Goal: Task Accomplishment & Management: Manage account settings

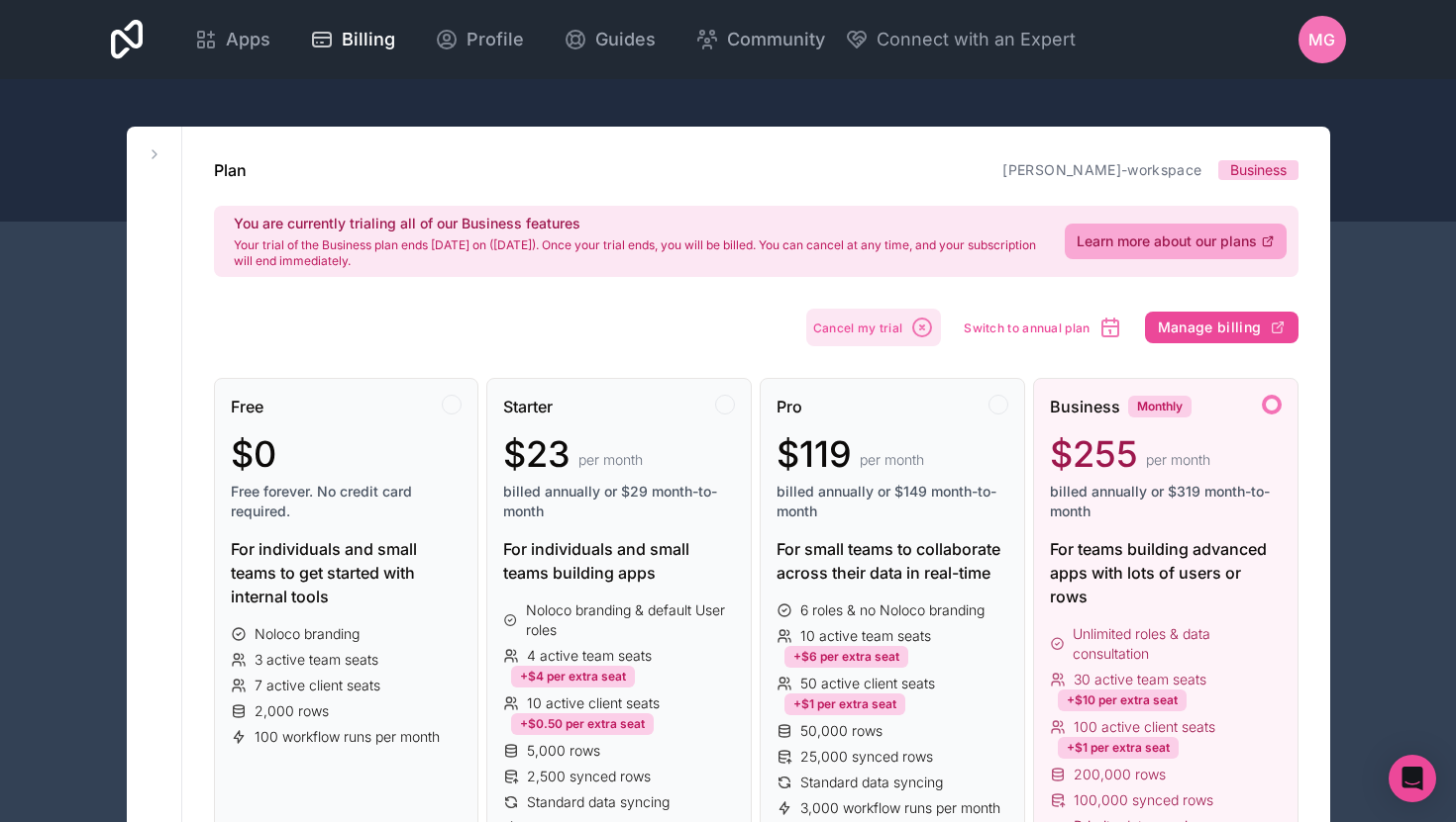
click at [924, 316] on icon "button" at bounding box center [922, 328] width 24 height 24
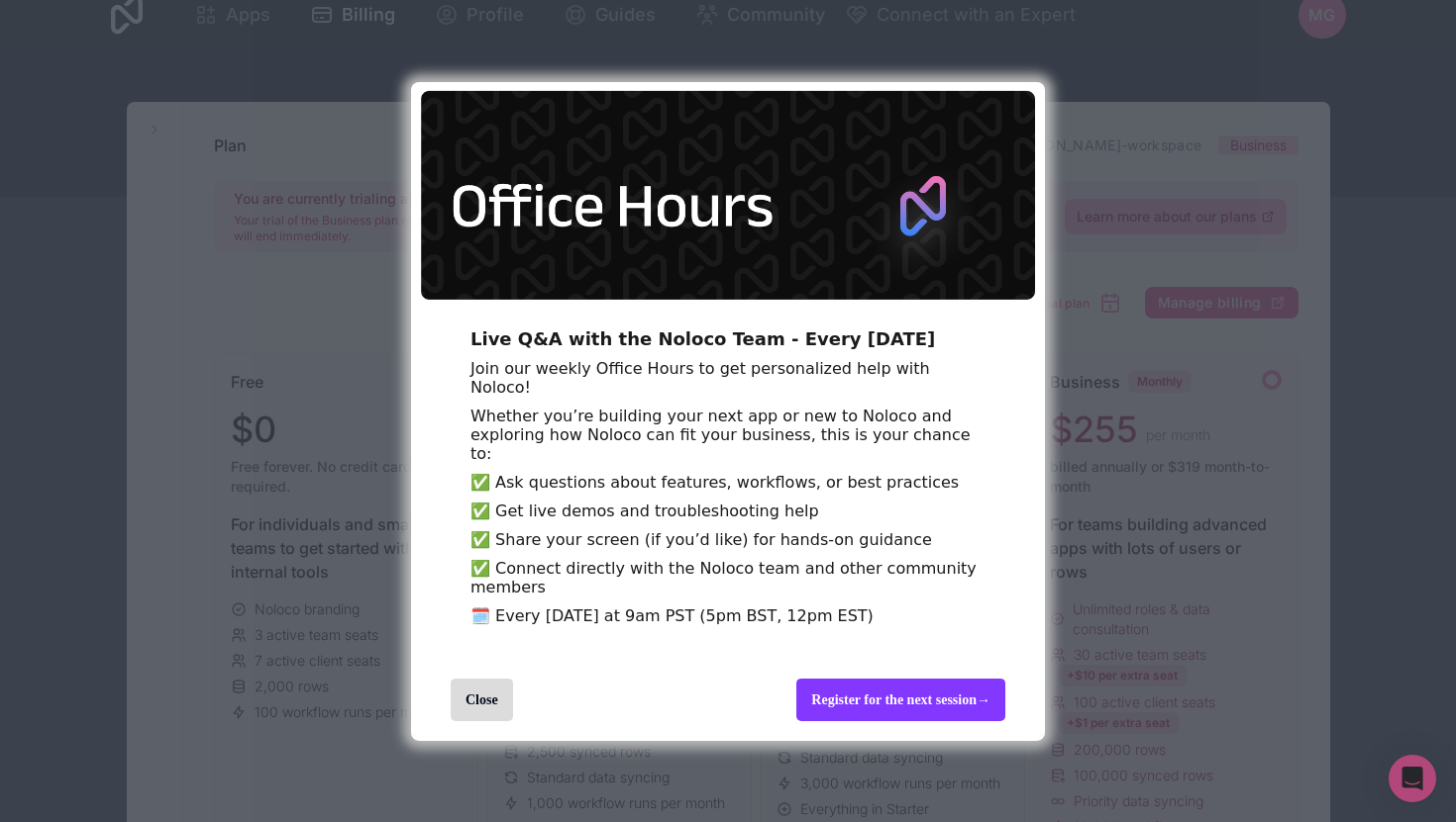
scroll to position [29, 0]
click at [485, 713] on div "Close" at bounding box center [481, 700] width 63 height 43
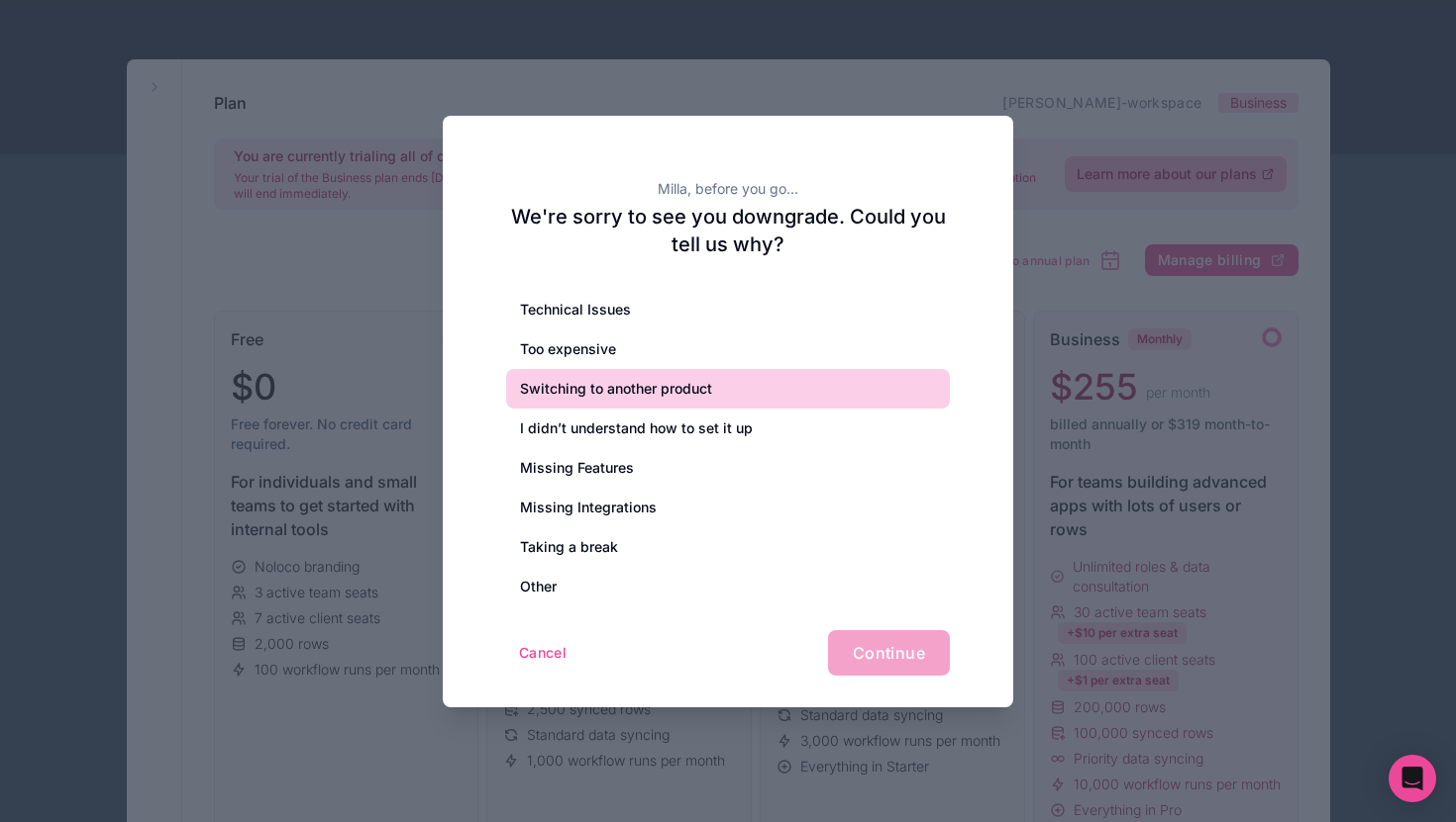
scroll to position [70, 0]
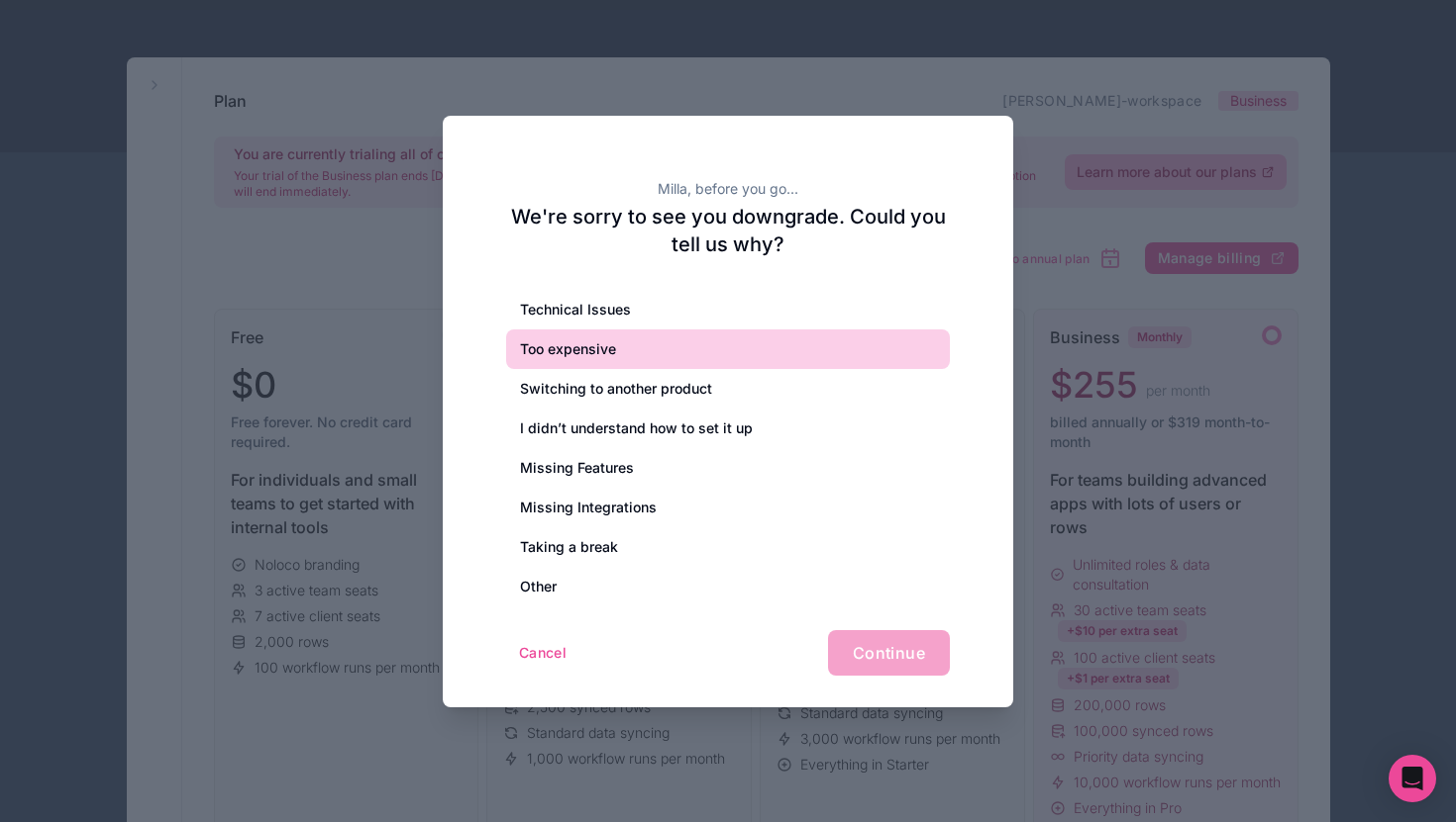
click at [724, 349] on div "Too expensive" at bounding box center [728, 350] width 444 height 40
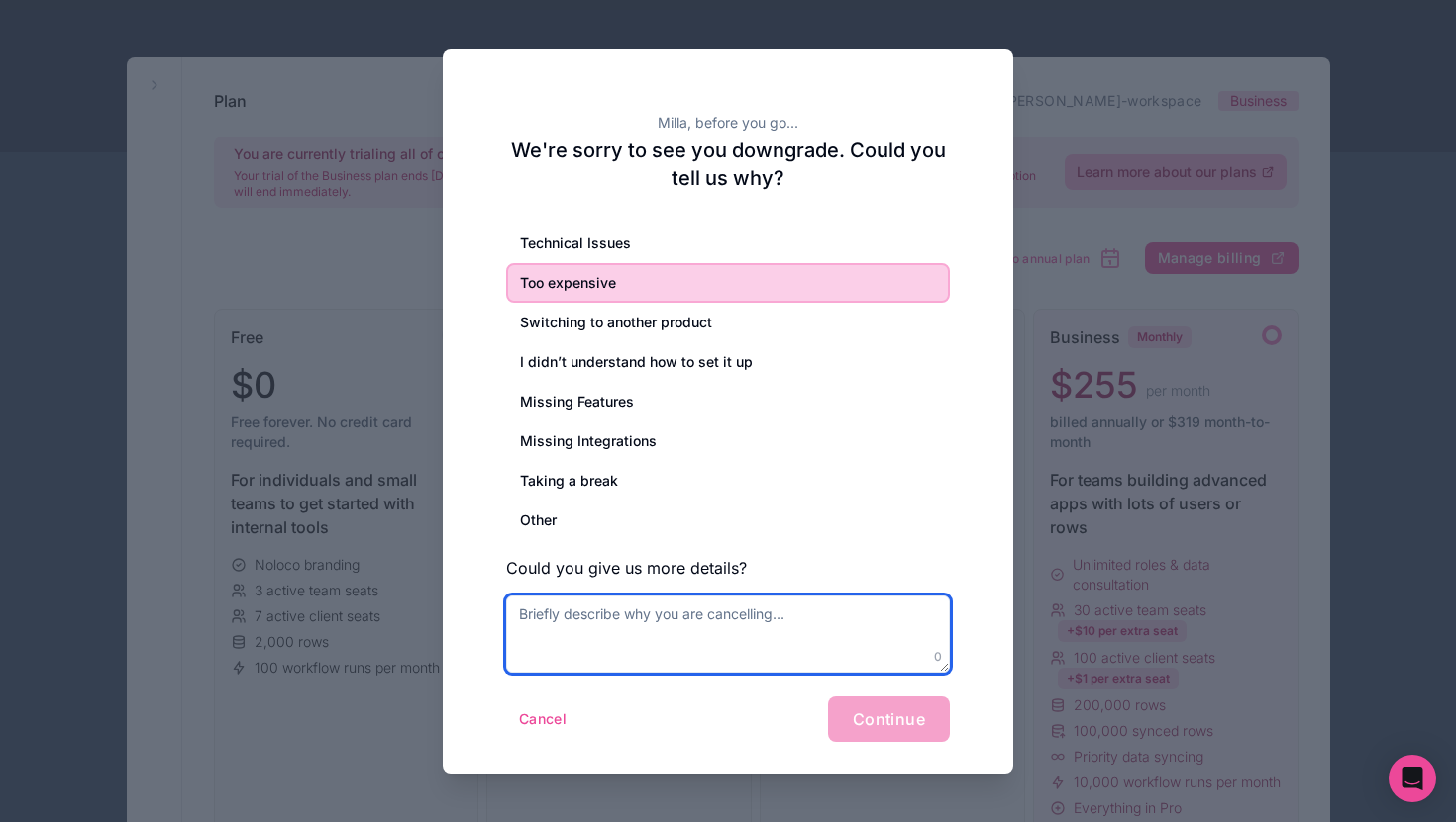
click at [747, 632] on textarea at bounding box center [728, 634] width 444 height 78
type textarea "N"
type textarea "Just does not fir"
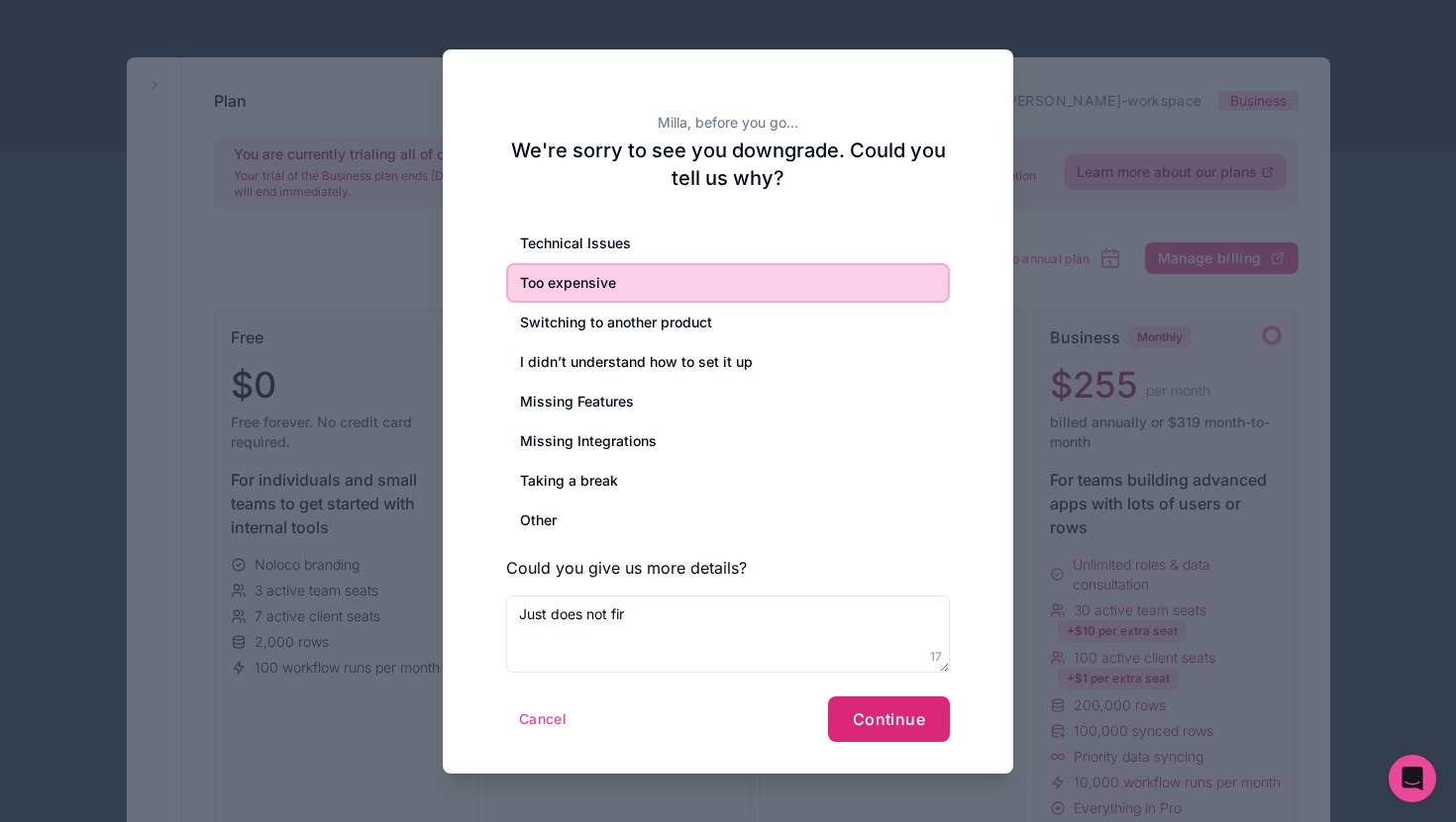
click at [902, 722] on span "Continue" at bounding box center [888, 720] width 73 height 20
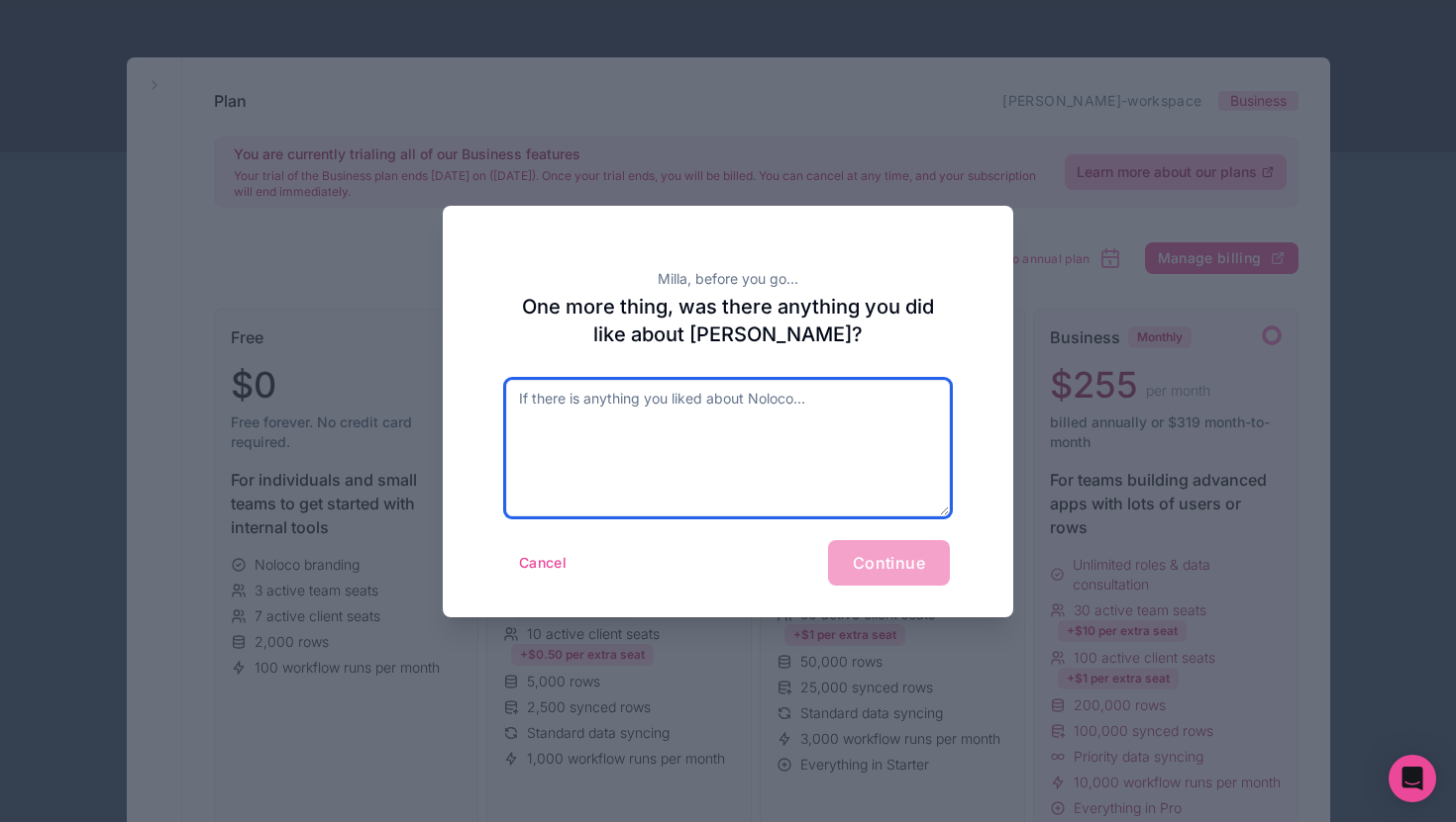
click at [841, 443] on textarea at bounding box center [728, 447] width 444 height 136
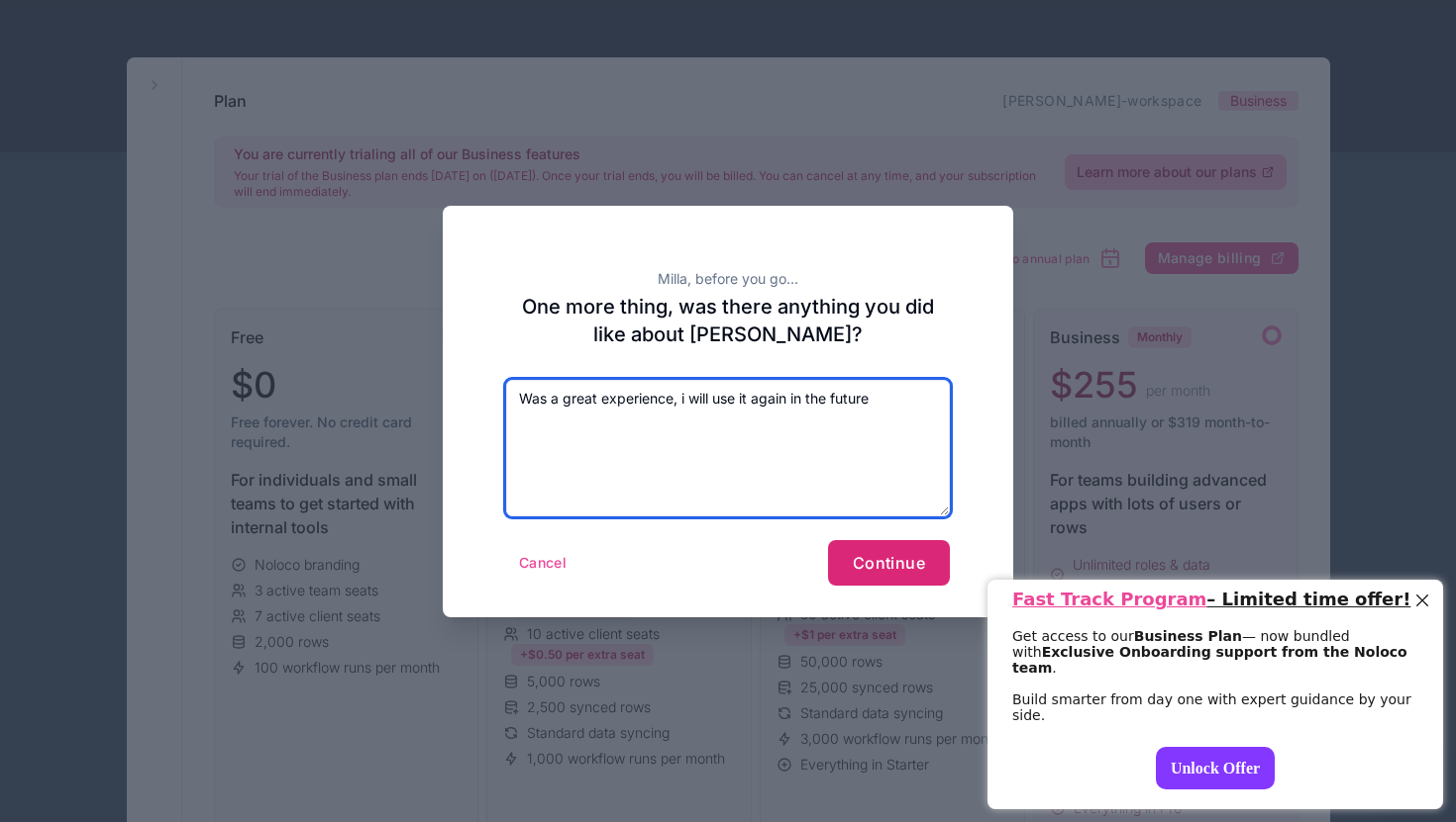
type textarea "Was a great experience, i will use it again in the future"
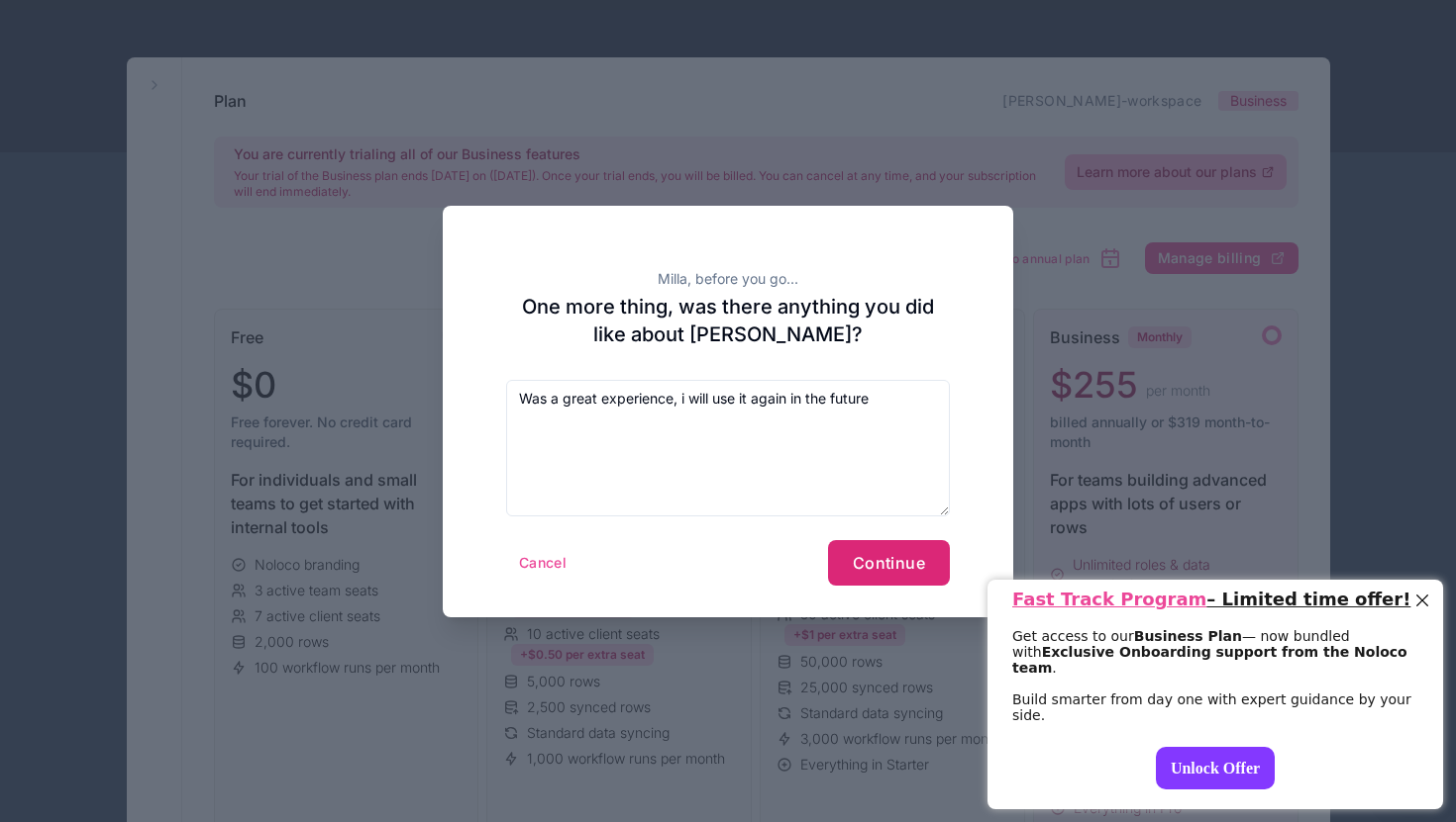
click at [889, 571] on span "Continue" at bounding box center [888, 564] width 73 height 20
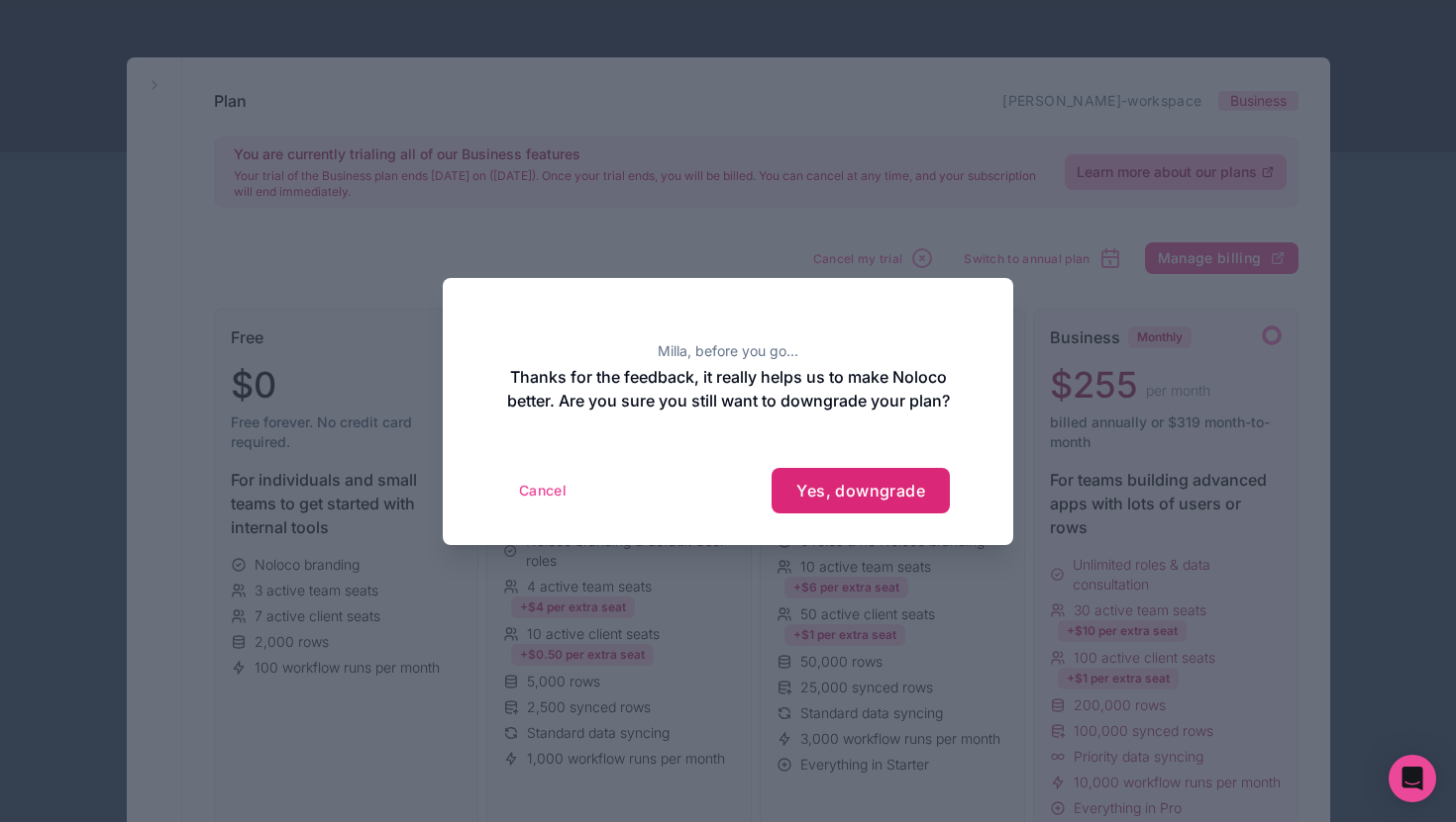
click at [875, 514] on button "Yes, downgrade" at bounding box center [860, 491] width 178 height 46
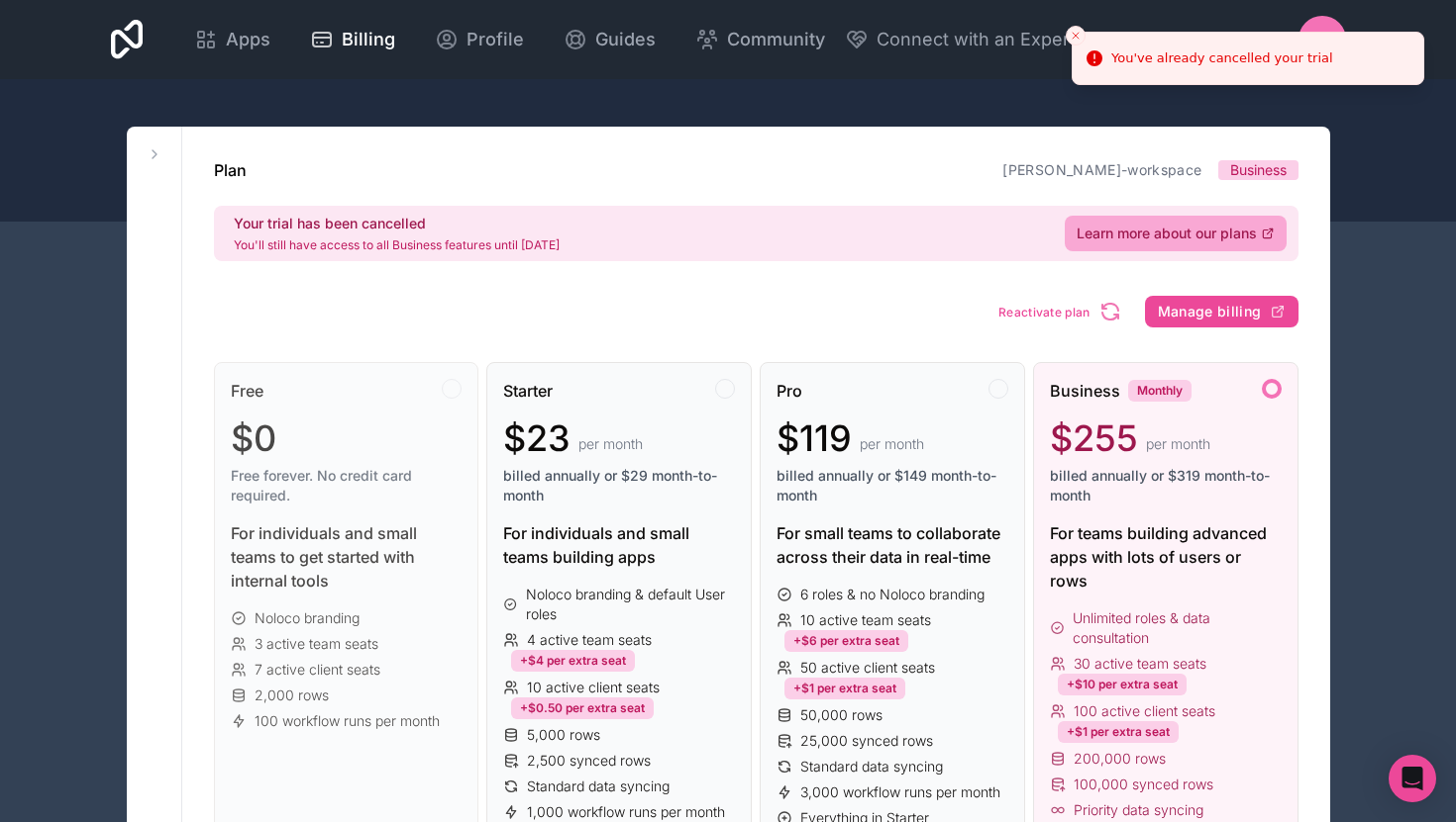
click at [1073, 36] on icon "Close toast" at bounding box center [1075, 36] width 12 height 12
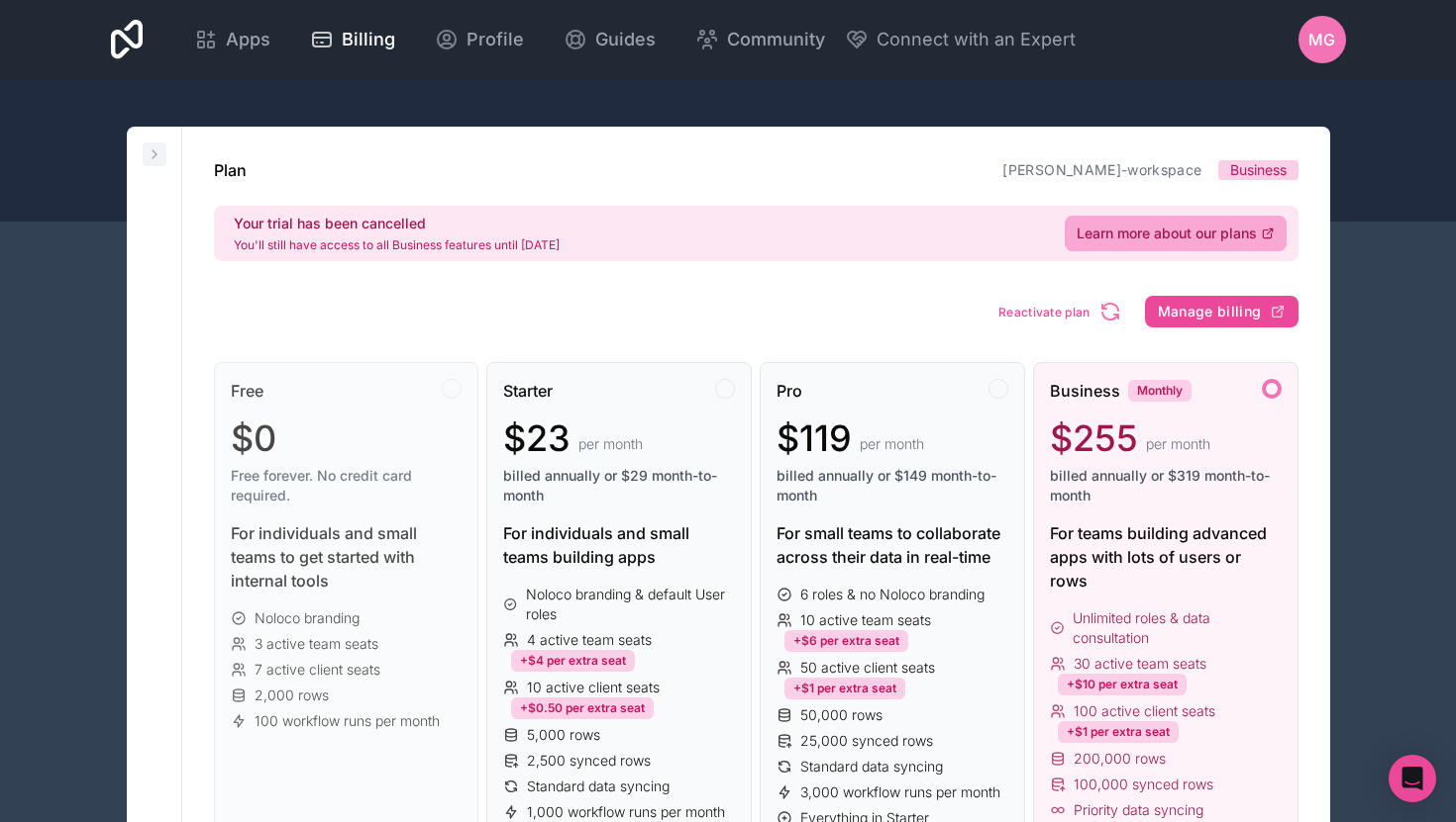
click at [155, 152] on icon at bounding box center [154, 154] width 16 height 16
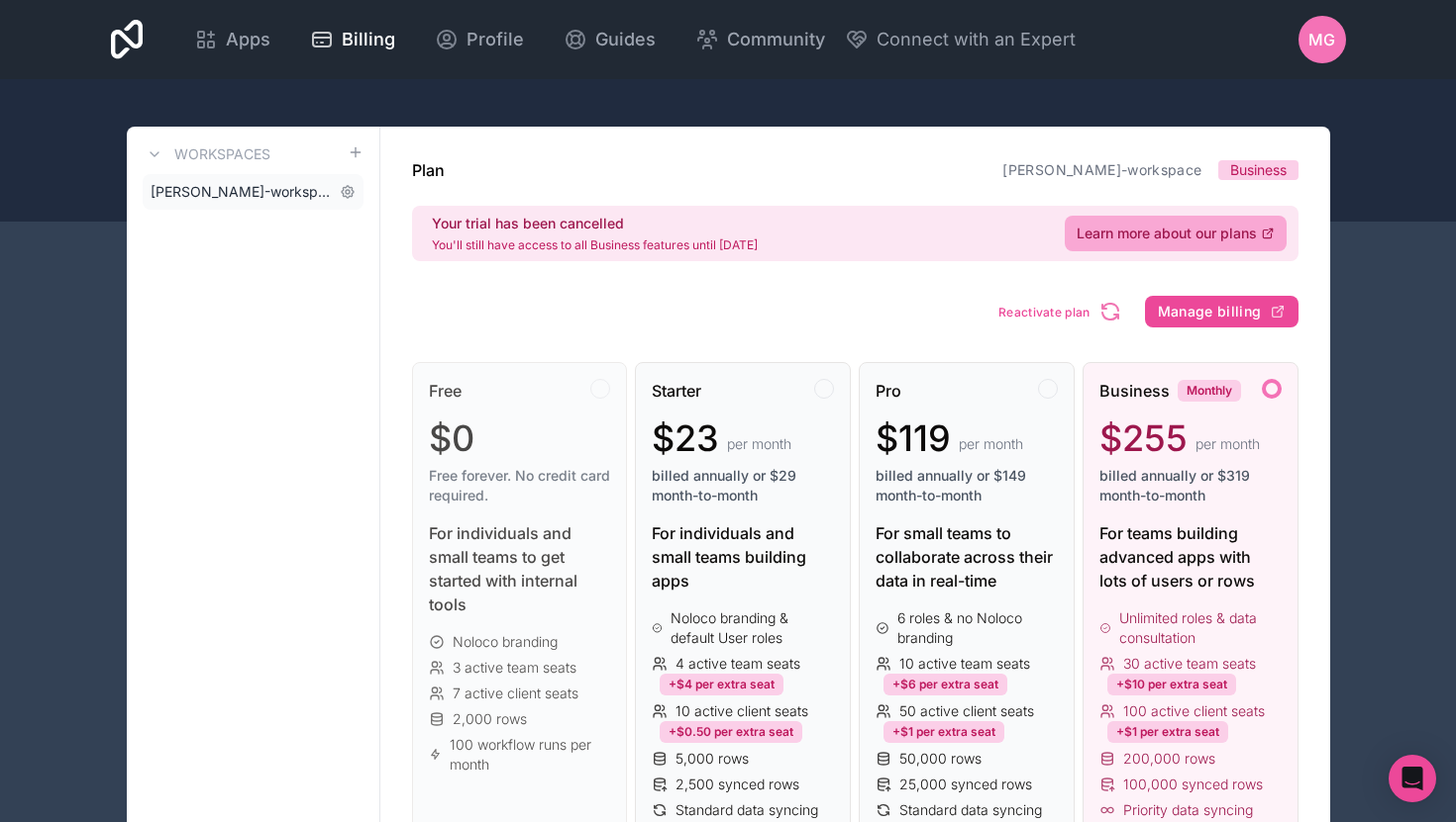
click at [275, 197] on span "[PERSON_NAME]-workspace" at bounding box center [241, 192] width 181 height 20
click at [216, 51] on icon at bounding box center [206, 40] width 24 height 24
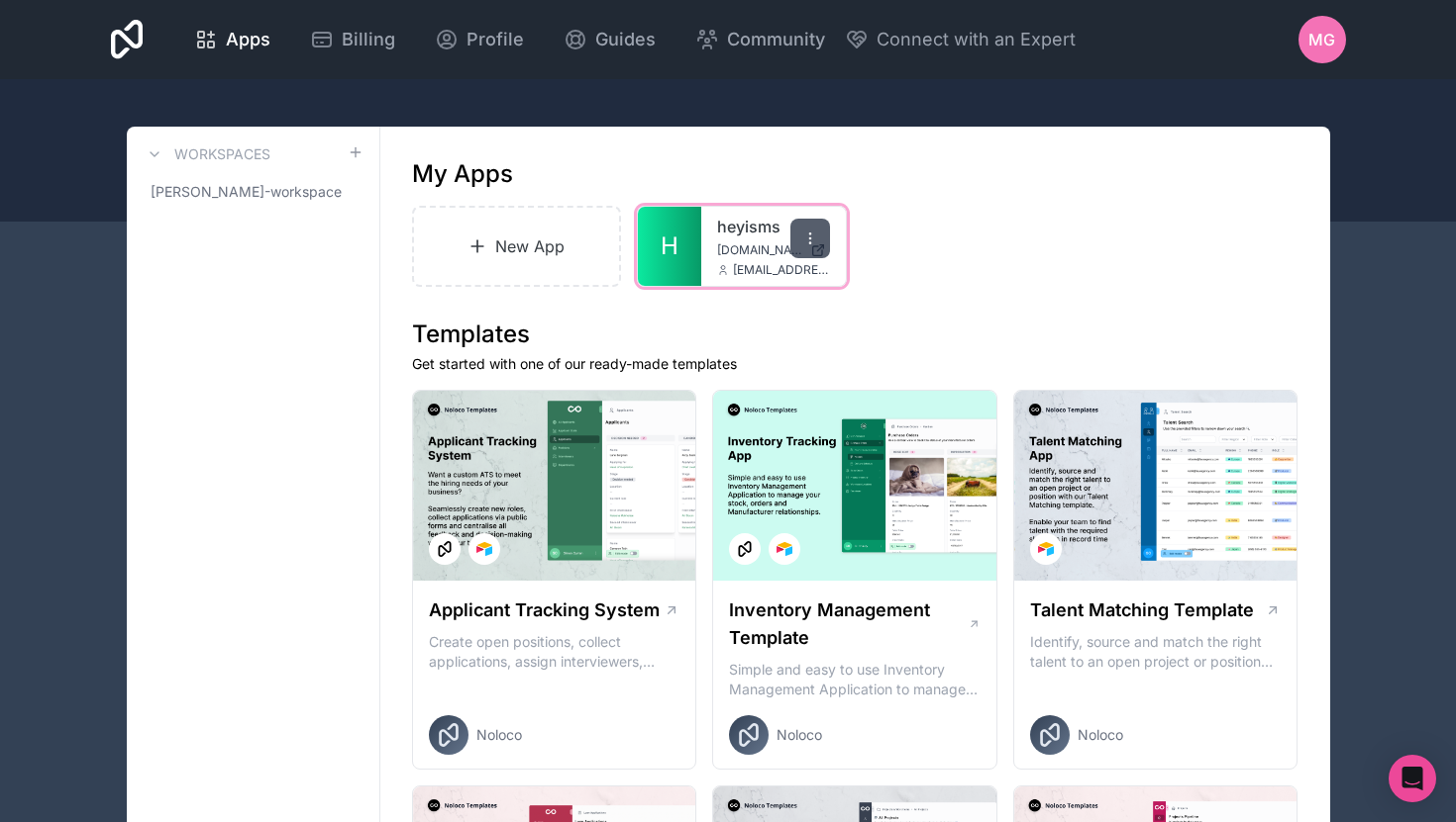
click at [818, 237] on icon at bounding box center [811, 239] width 16 height 16
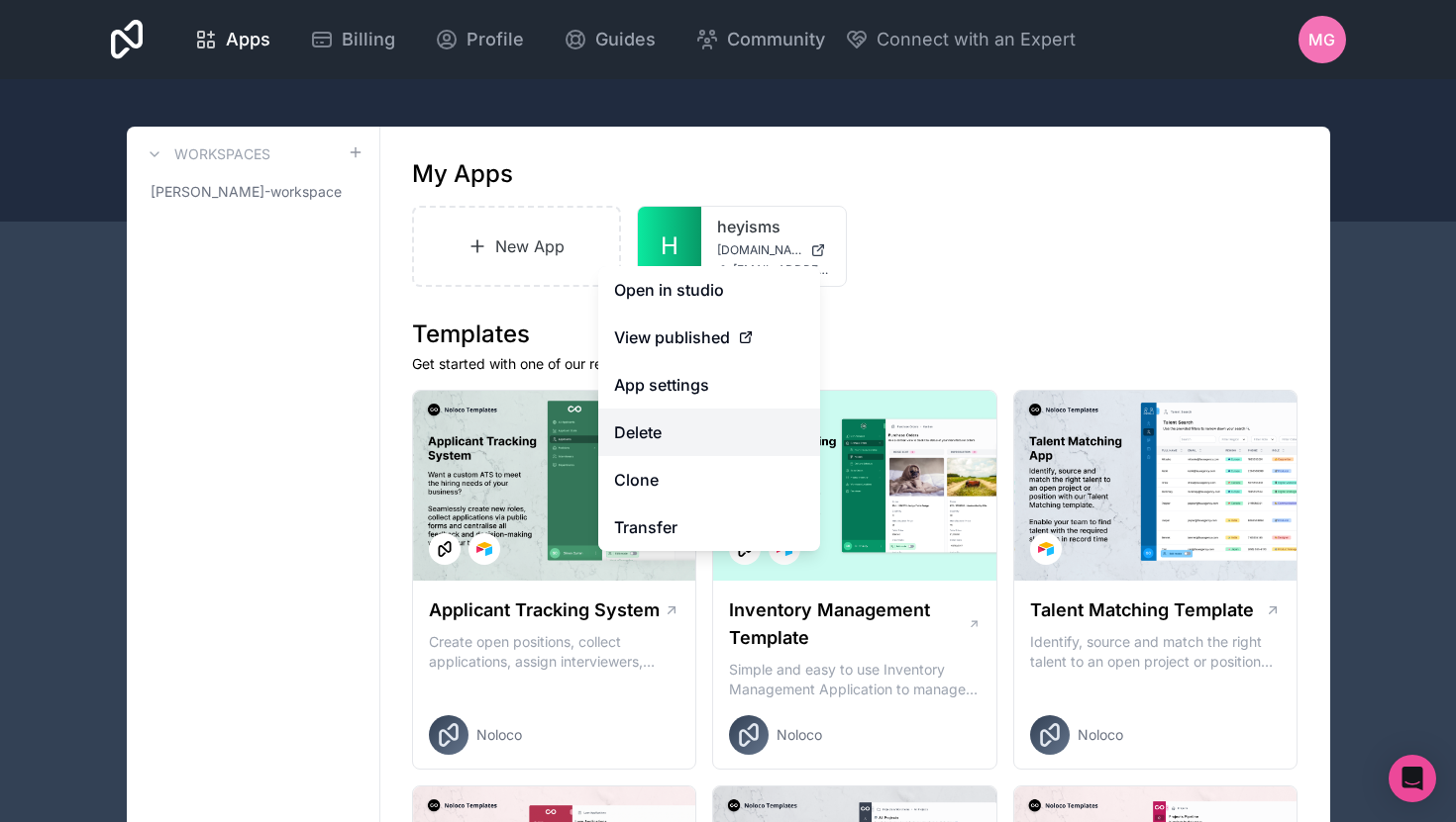
click at [743, 435] on button "Delete" at bounding box center [708, 432] width 222 height 48
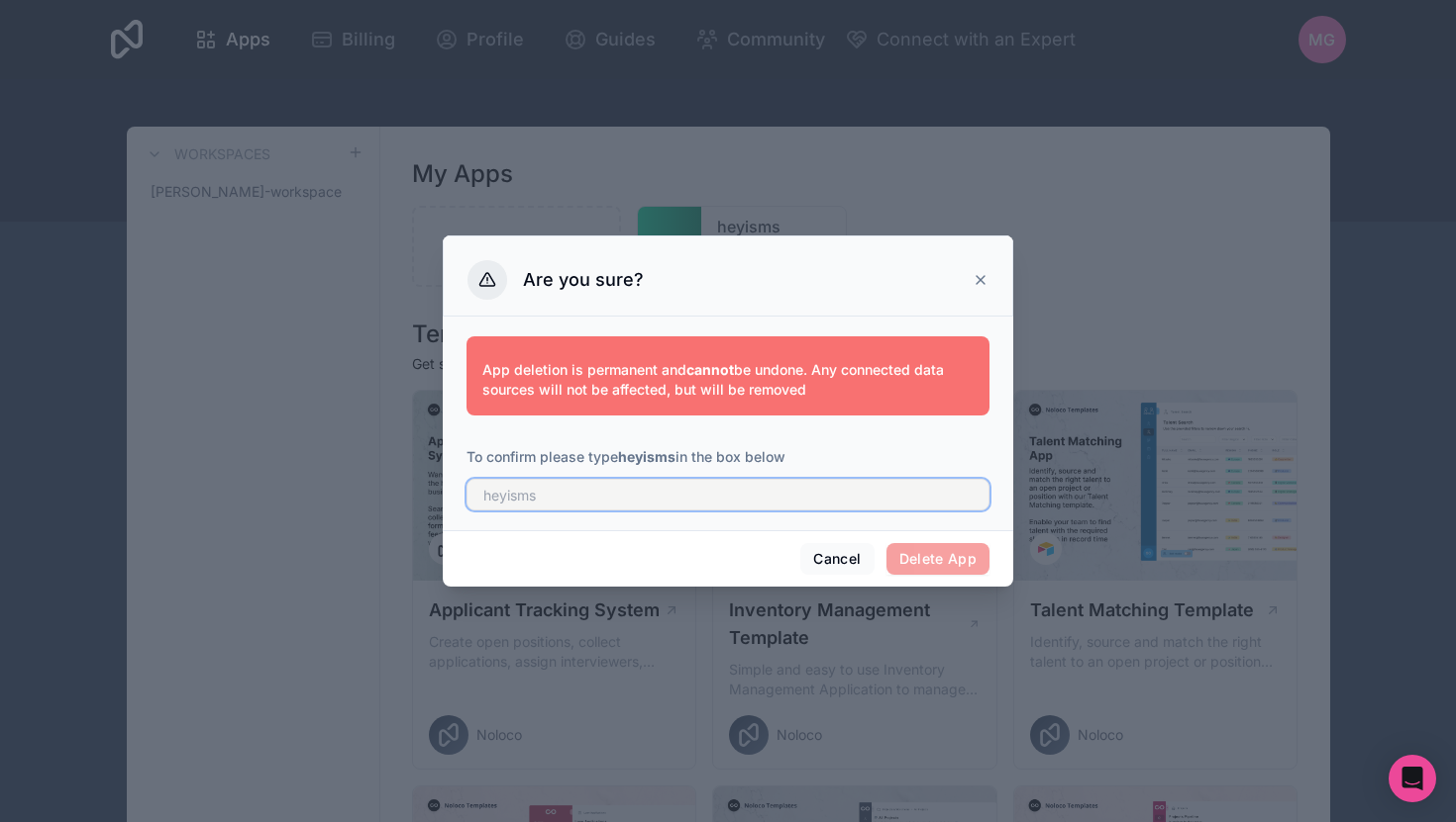
click at [769, 482] on input "text" at bounding box center [728, 495] width 523 height 32
type input "heyisms"
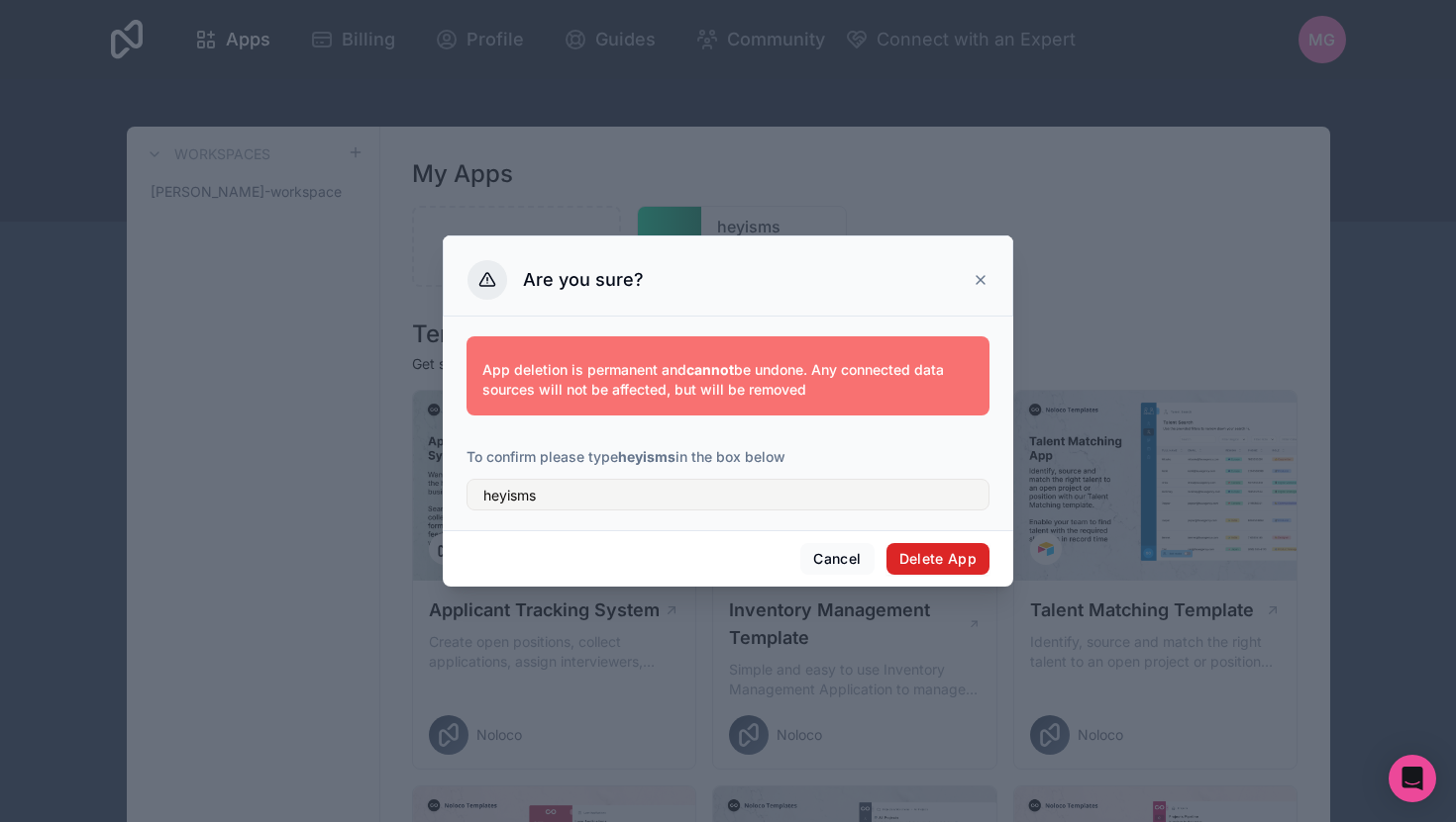
click at [927, 563] on button "Delete App" at bounding box center [938, 560] width 104 height 32
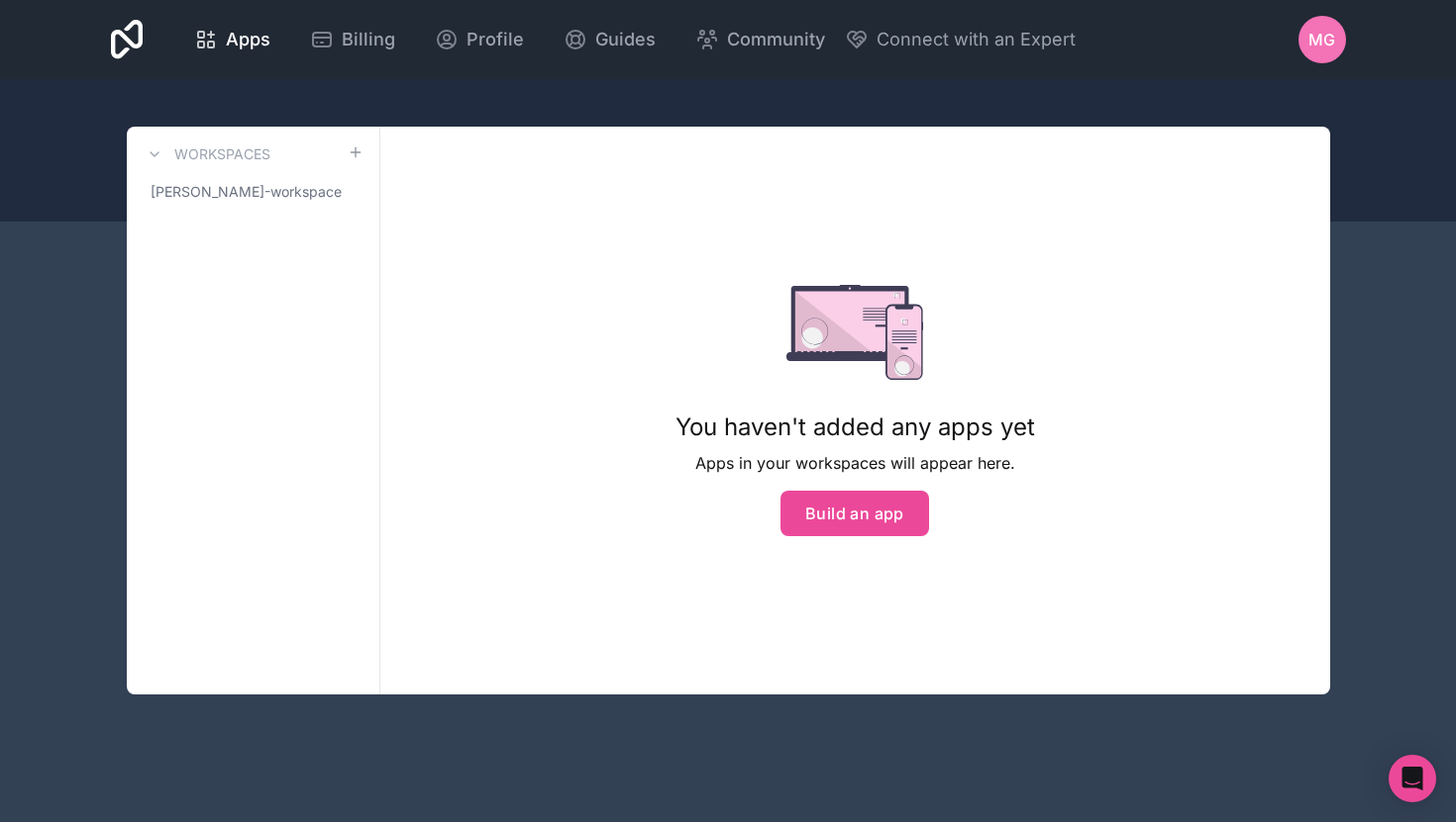
click at [1325, 47] on span "MG" at bounding box center [1321, 40] width 27 height 24
click at [455, 37] on icon at bounding box center [447, 40] width 24 height 24
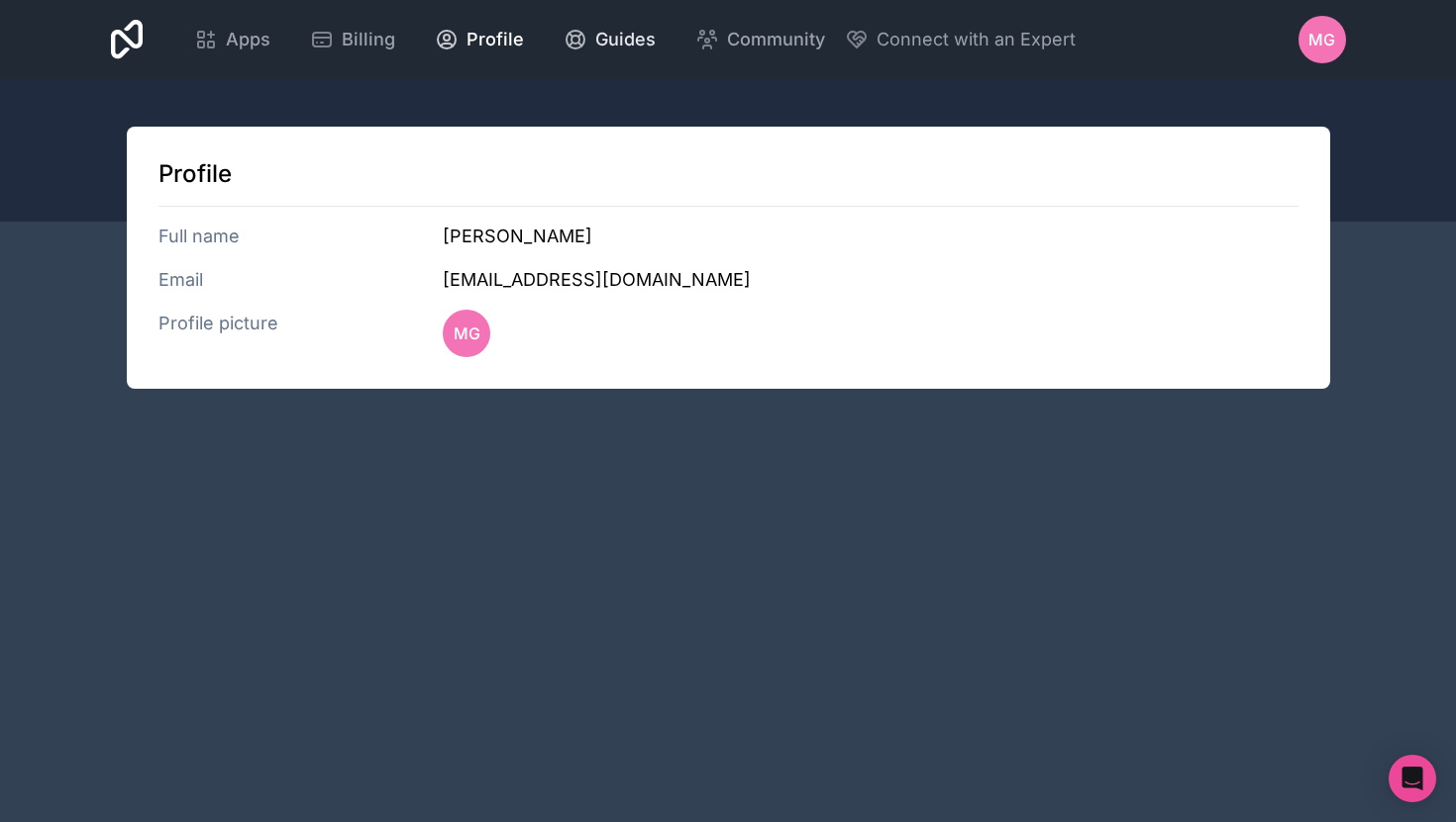
click at [577, 58] on link "Guides" at bounding box center [610, 40] width 123 height 44
click at [273, 45] on link "Apps" at bounding box center [232, 40] width 108 height 44
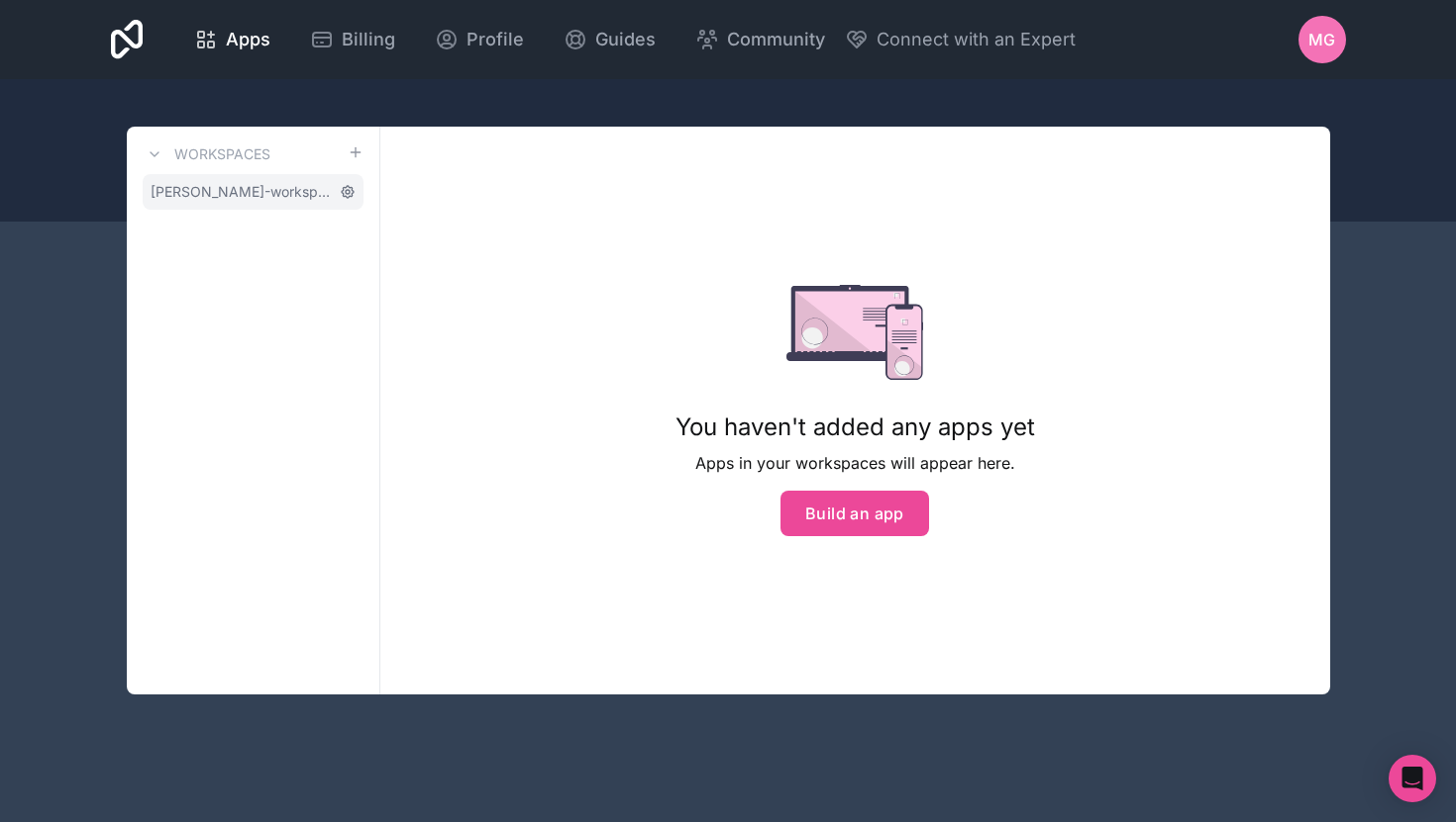
click at [351, 193] on icon at bounding box center [348, 192] width 12 height 12
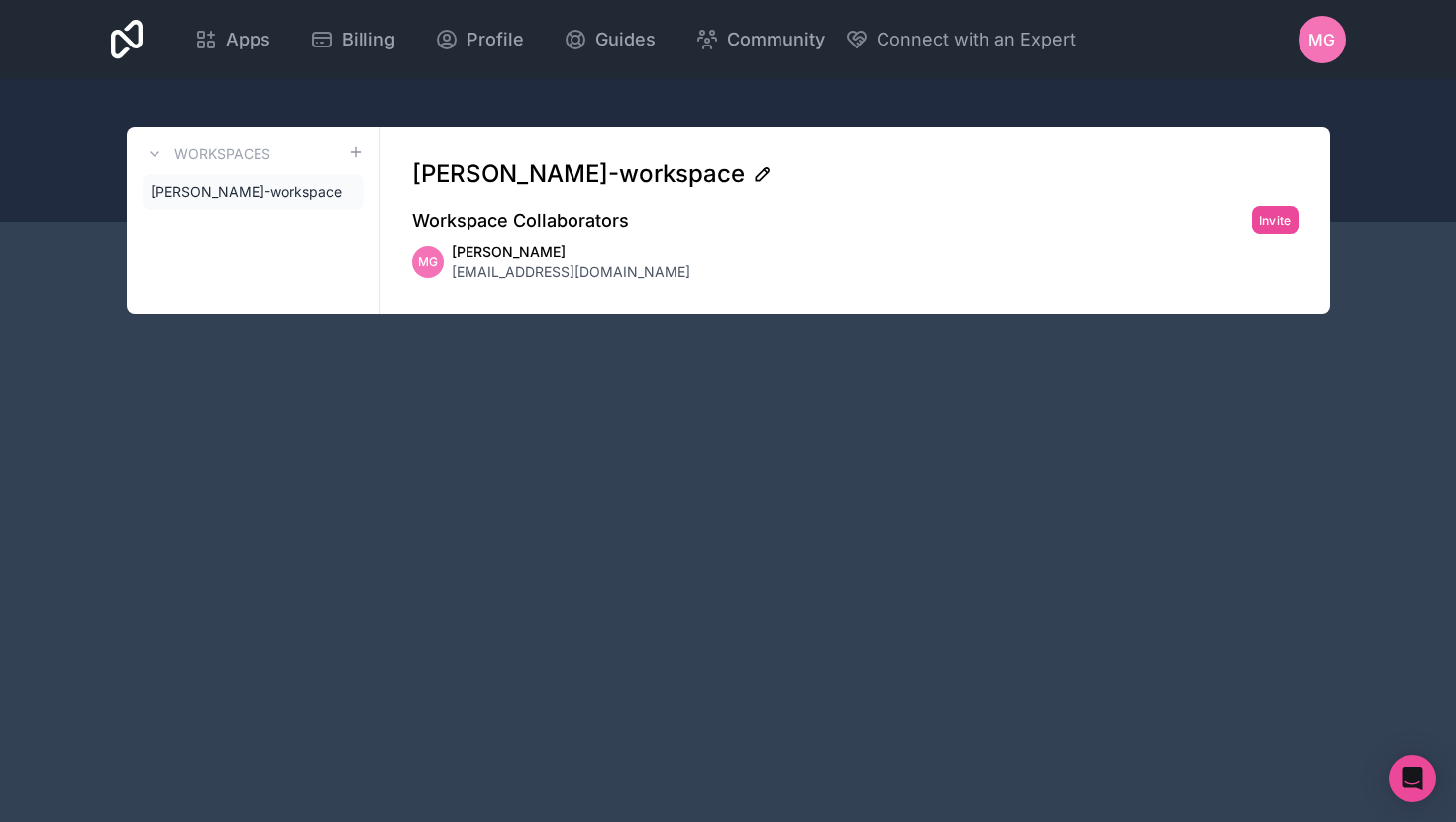
click at [753, 183] on icon at bounding box center [763, 174] width 20 height 20
click at [730, 259] on div "MG [PERSON_NAME] [EMAIL_ADDRESS][DOMAIN_NAME]" at bounding box center [854, 262] width 886 height 40
click at [226, 39] on span "Apps" at bounding box center [248, 40] width 45 height 28
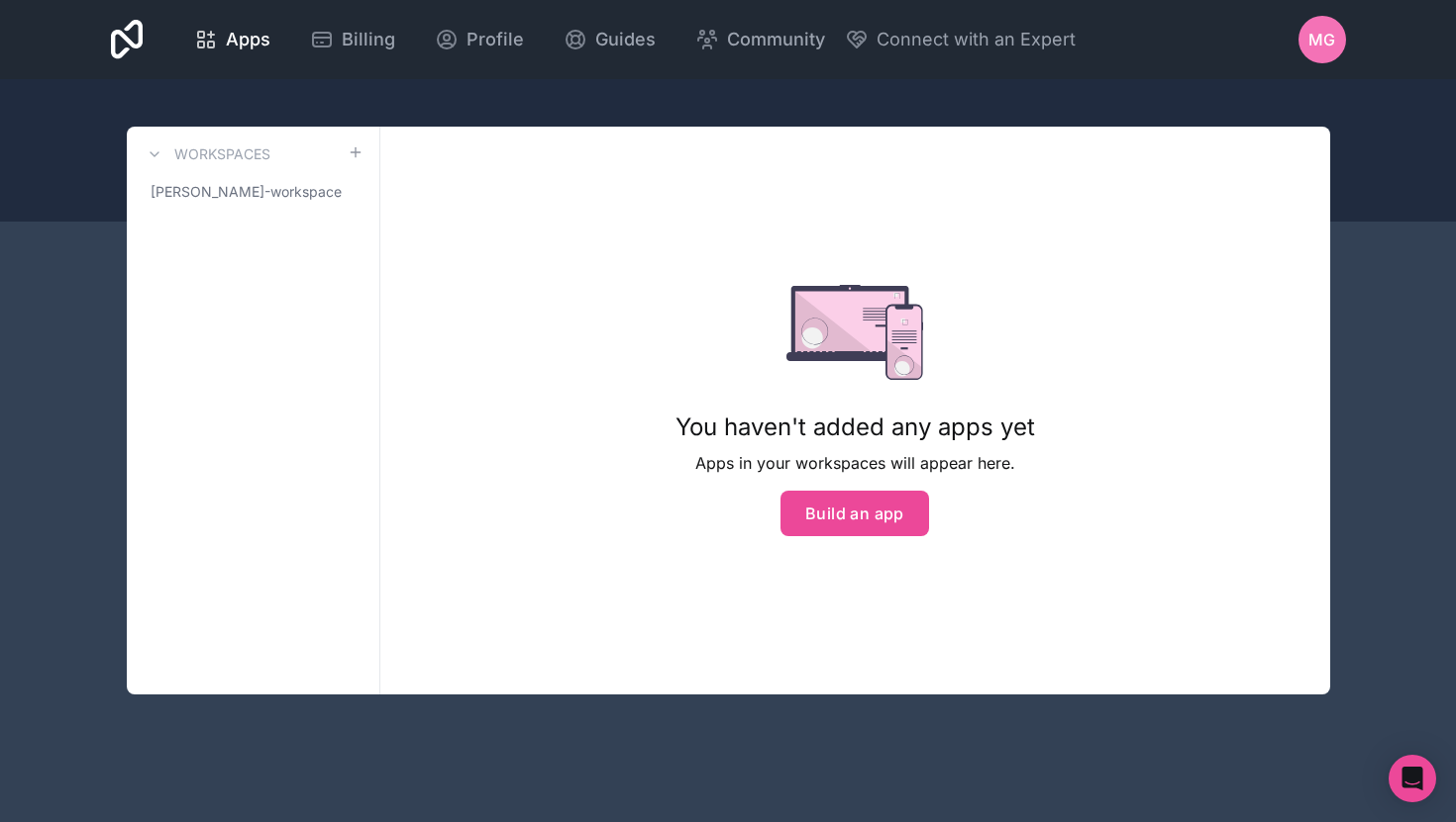
click at [1336, 29] on div "MG" at bounding box center [1322, 40] width 48 height 48
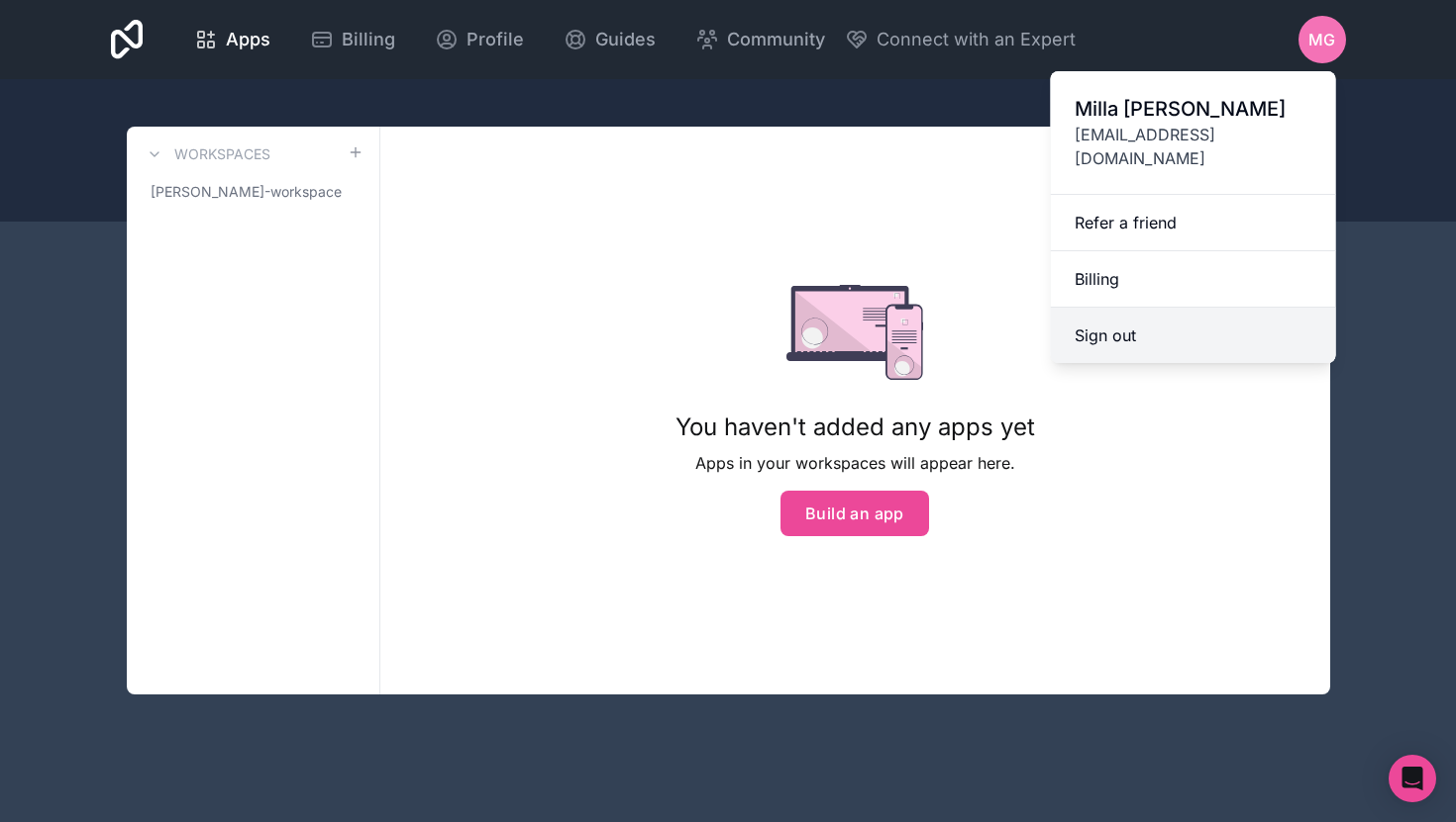
click at [1175, 327] on button "Sign out" at bounding box center [1193, 336] width 285 height 56
